Goal: Find specific page/section: Find specific page/section

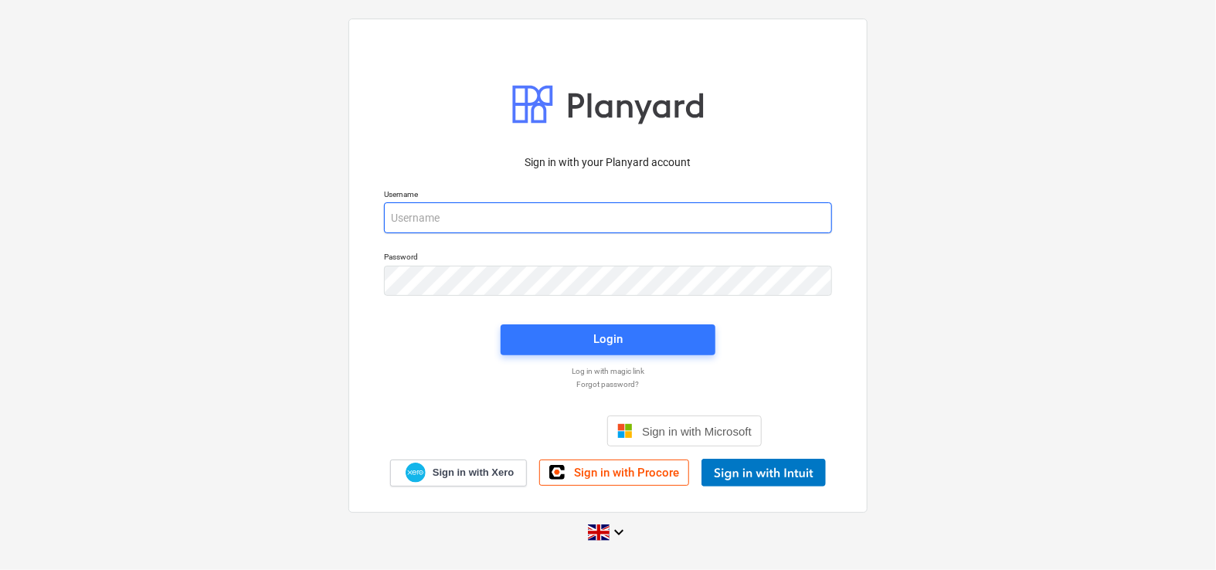
click at [497, 208] on input "email" at bounding box center [608, 217] width 448 height 31
type input "[PERSON_NAME][EMAIL_ADDRESS][DOMAIN_NAME]"
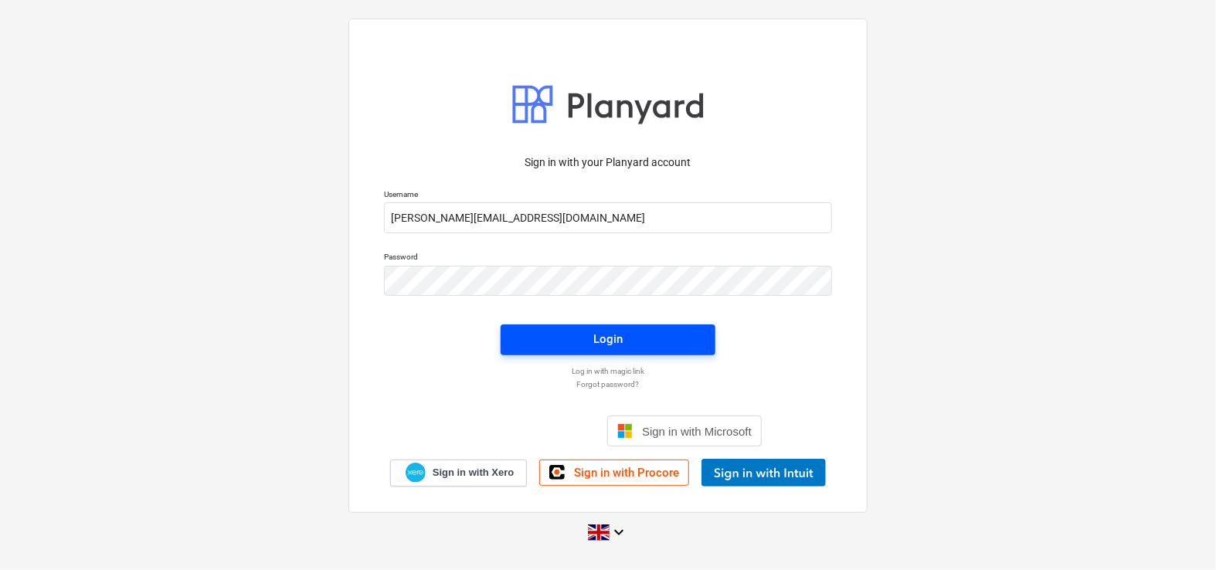
click at [538, 347] on span "Login" at bounding box center [608, 339] width 178 height 20
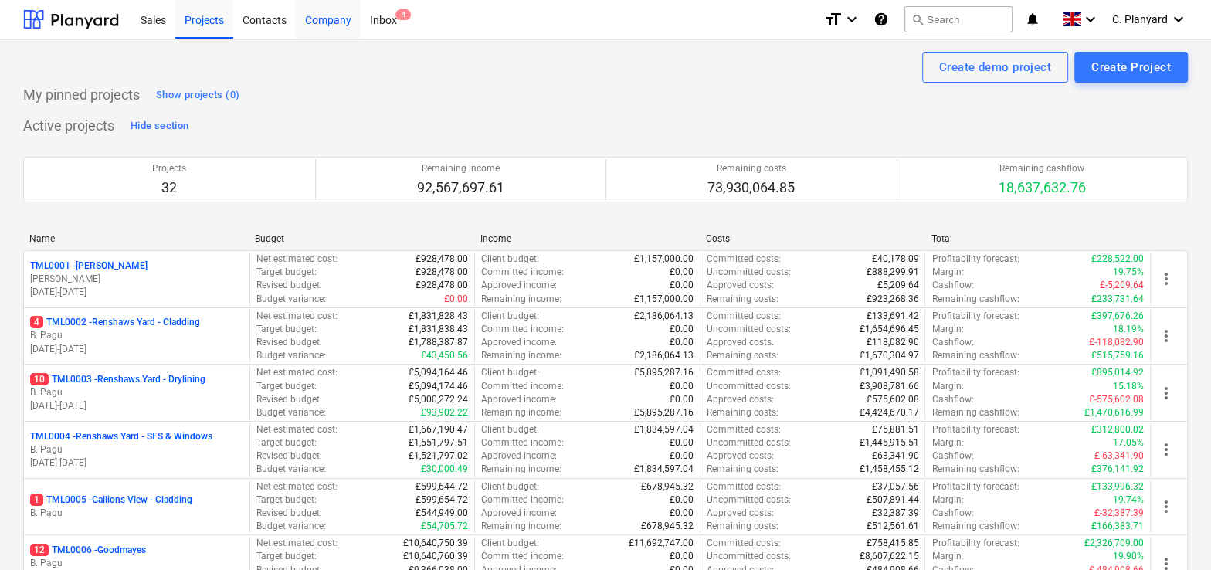
click at [305, 24] on div "Company" at bounding box center [328, 18] width 65 height 39
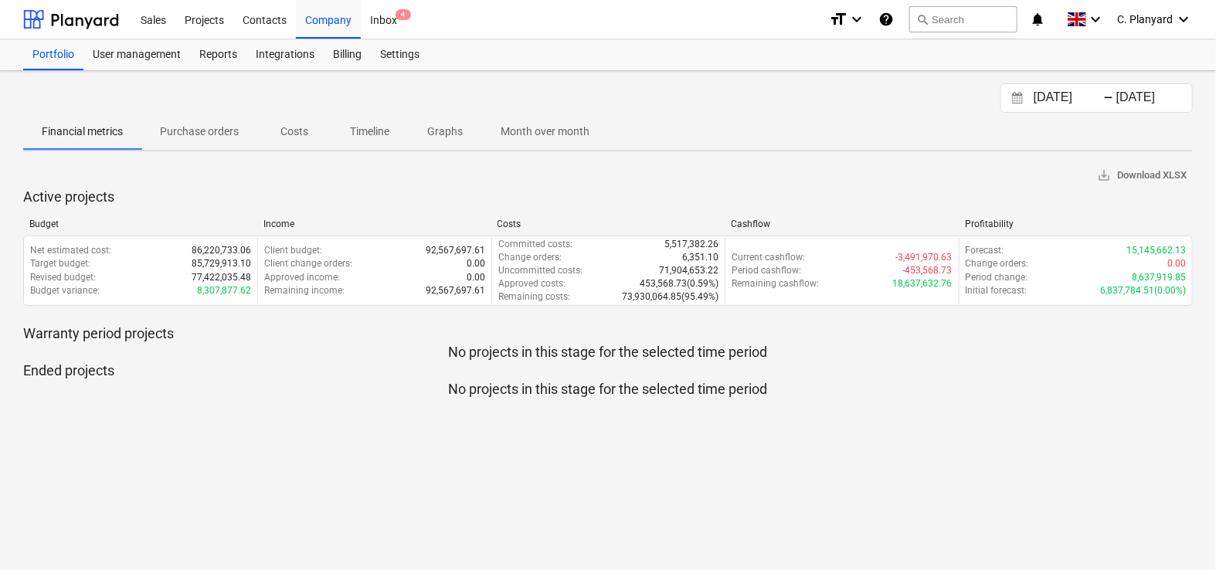
click at [286, 136] on p "Costs" at bounding box center [294, 132] width 37 height 16
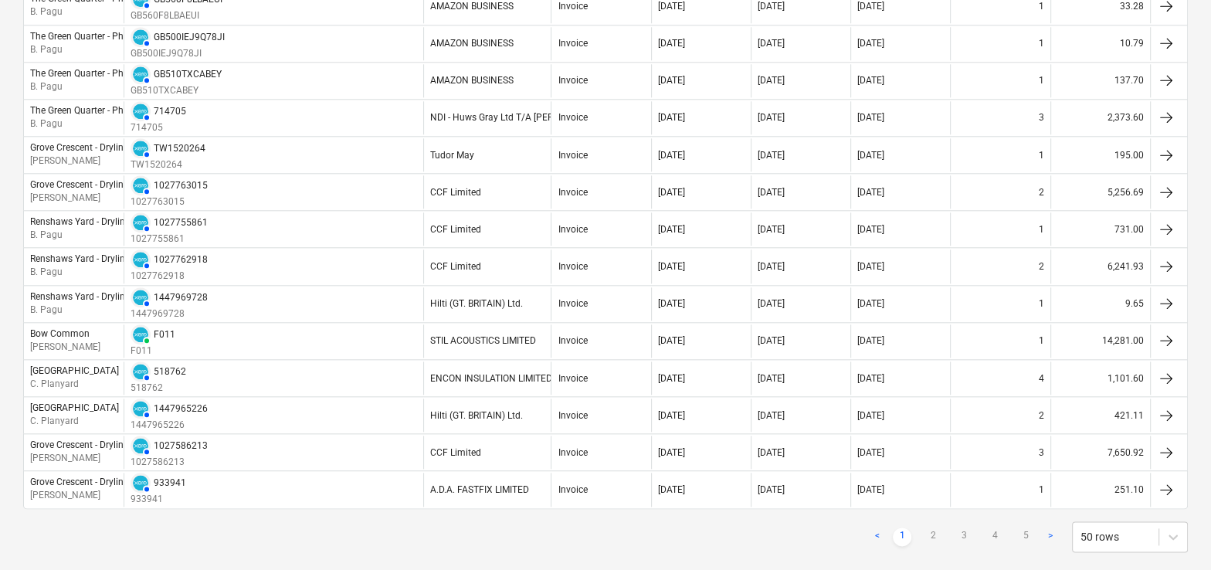
scroll to position [1562, 0]
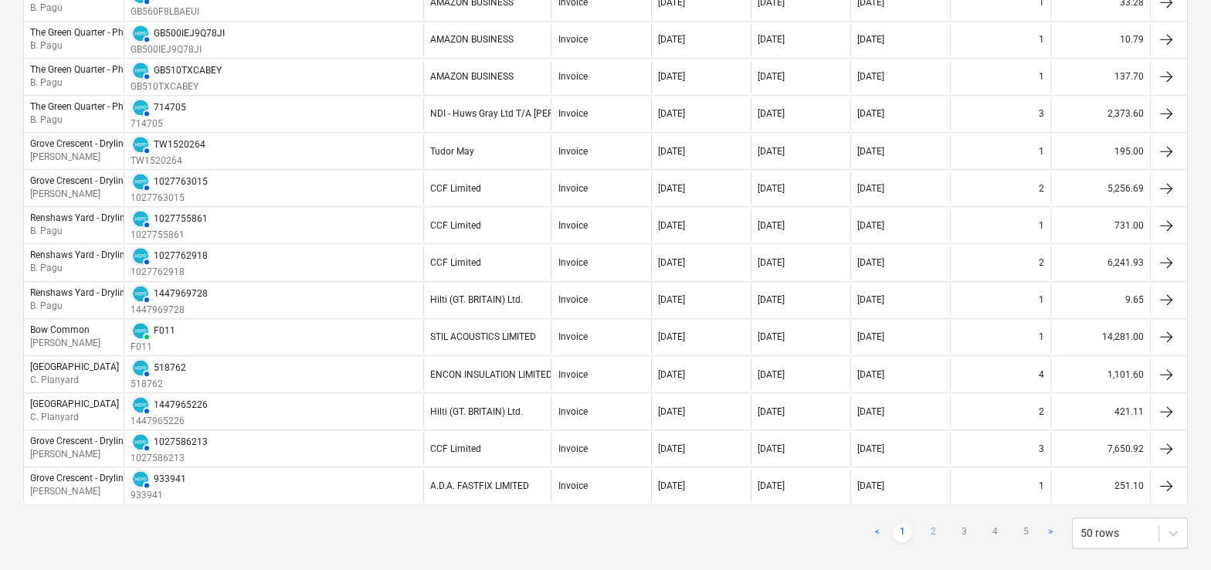
click at [932, 524] on link "2" at bounding box center [933, 533] width 19 height 19
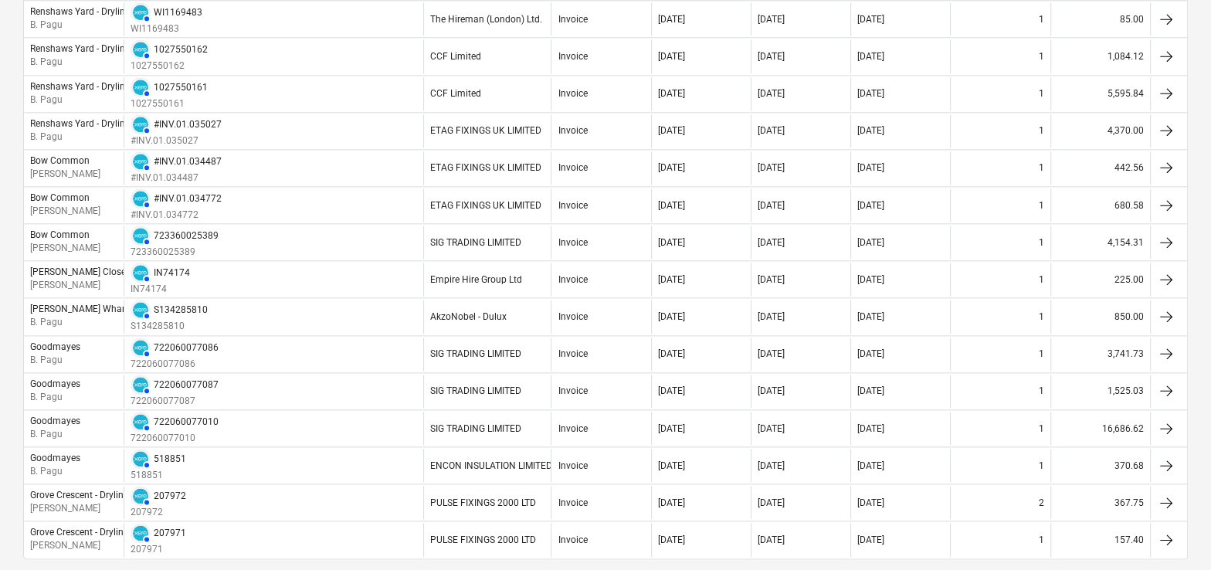
scroll to position [1617, 0]
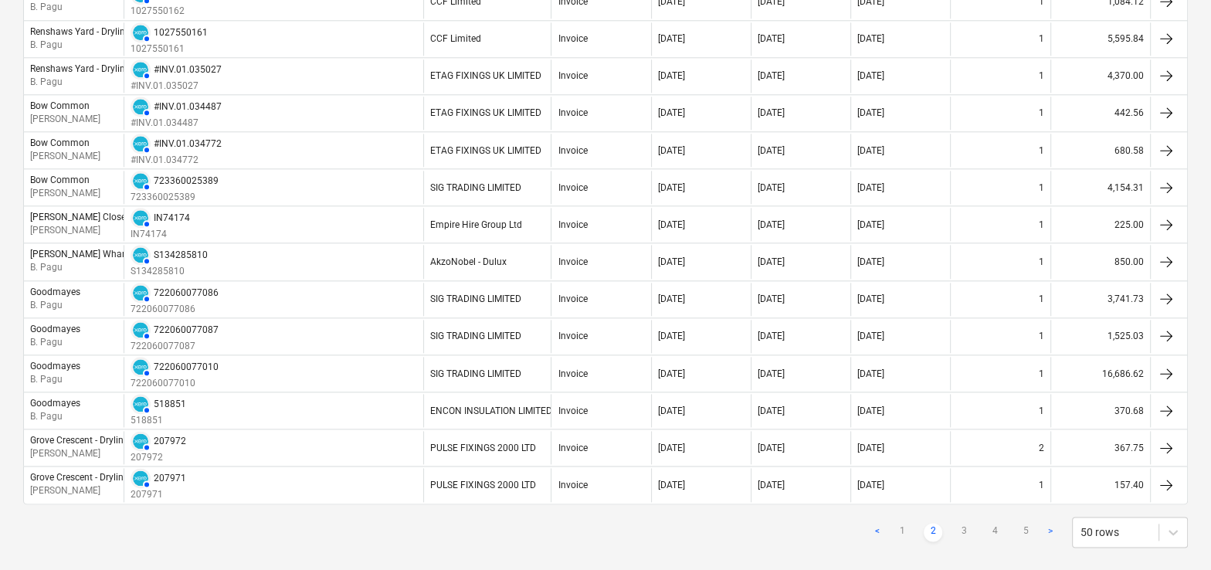
click at [947, 523] on ul "< 1 2 3 4 5 >" at bounding box center [964, 532] width 192 height 19
click at [964, 523] on link "3" at bounding box center [964, 532] width 19 height 19
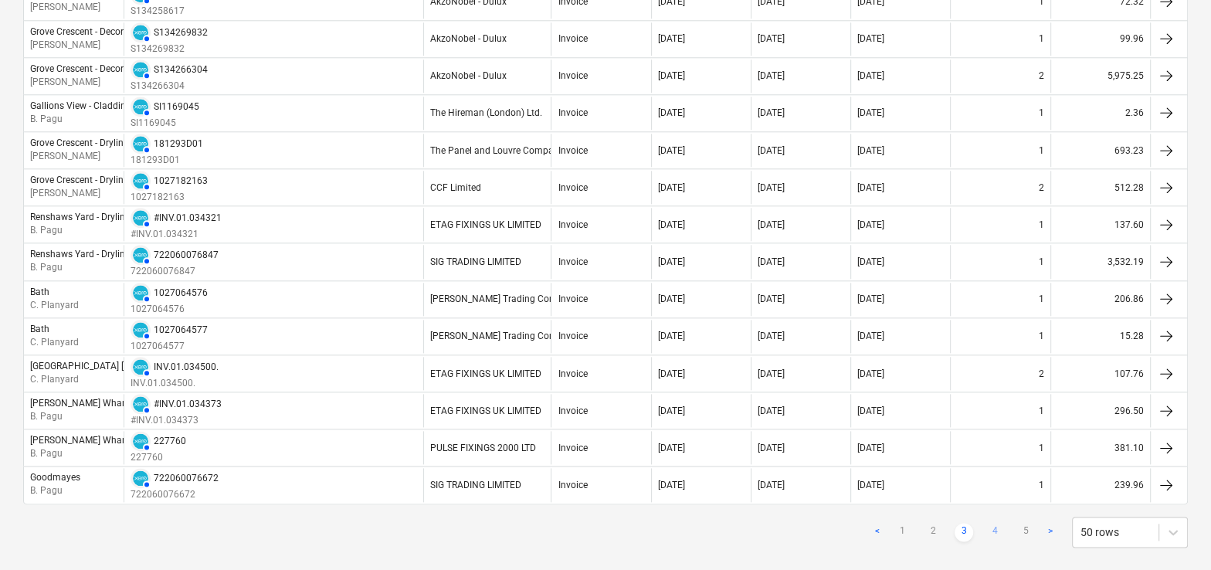
click at [999, 523] on link "4" at bounding box center [995, 532] width 19 height 19
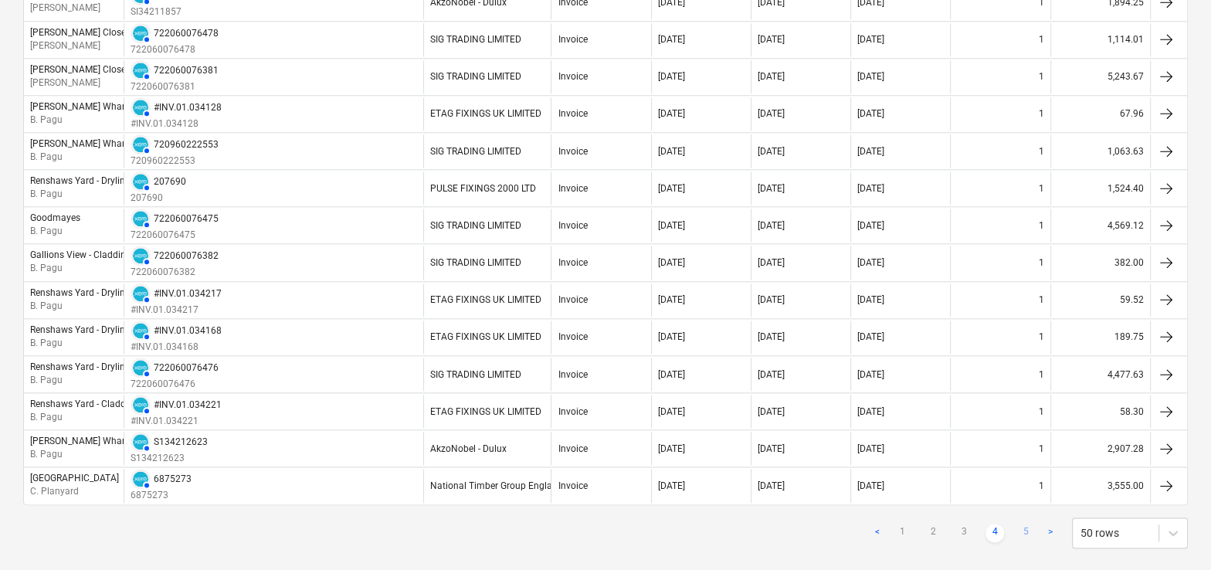
click at [1022, 524] on link "5" at bounding box center [1025, 533] width 19 height 19
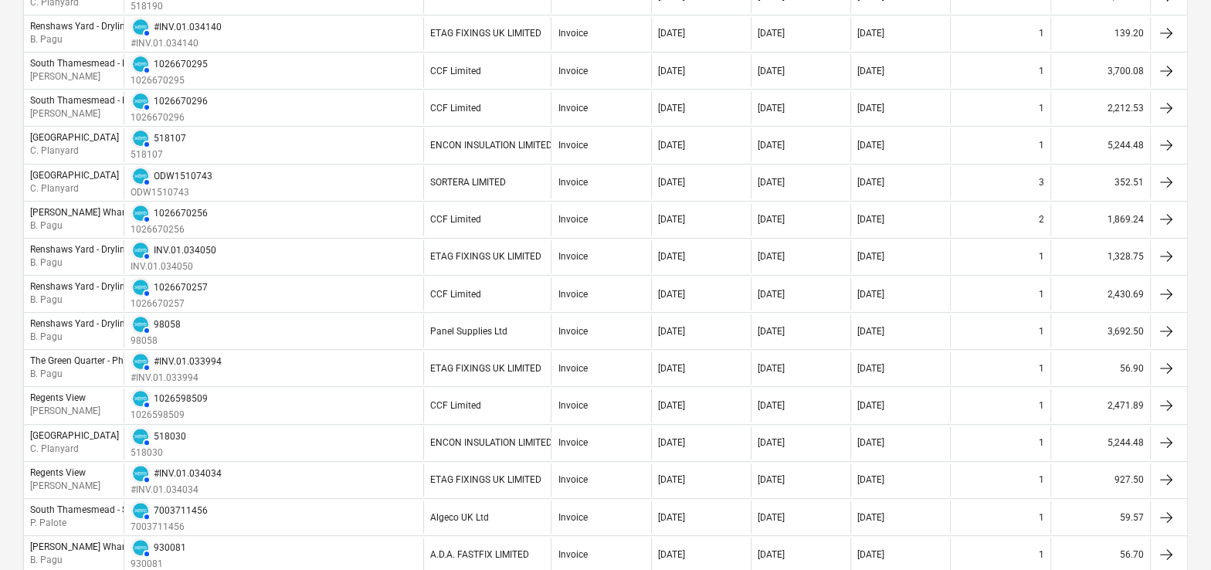
scroll to position [0, 0]
